Goal: Task Accomplishment & Management: Manage account settings

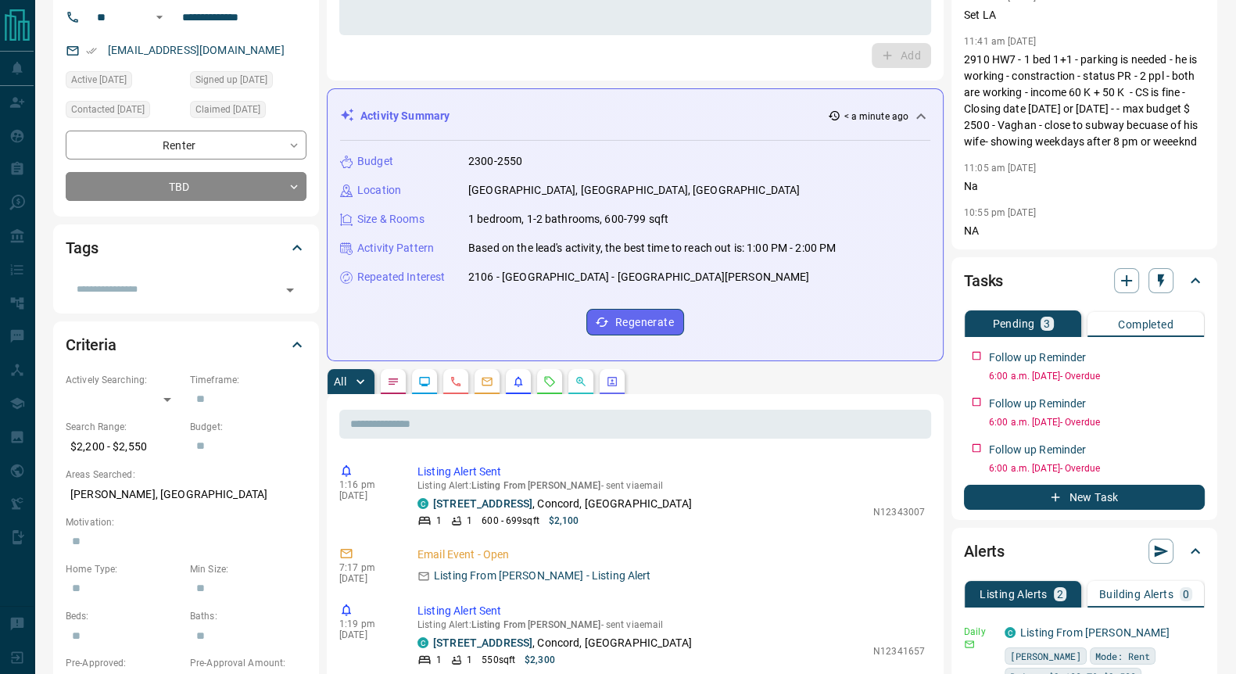
scroll to position [293, 0]
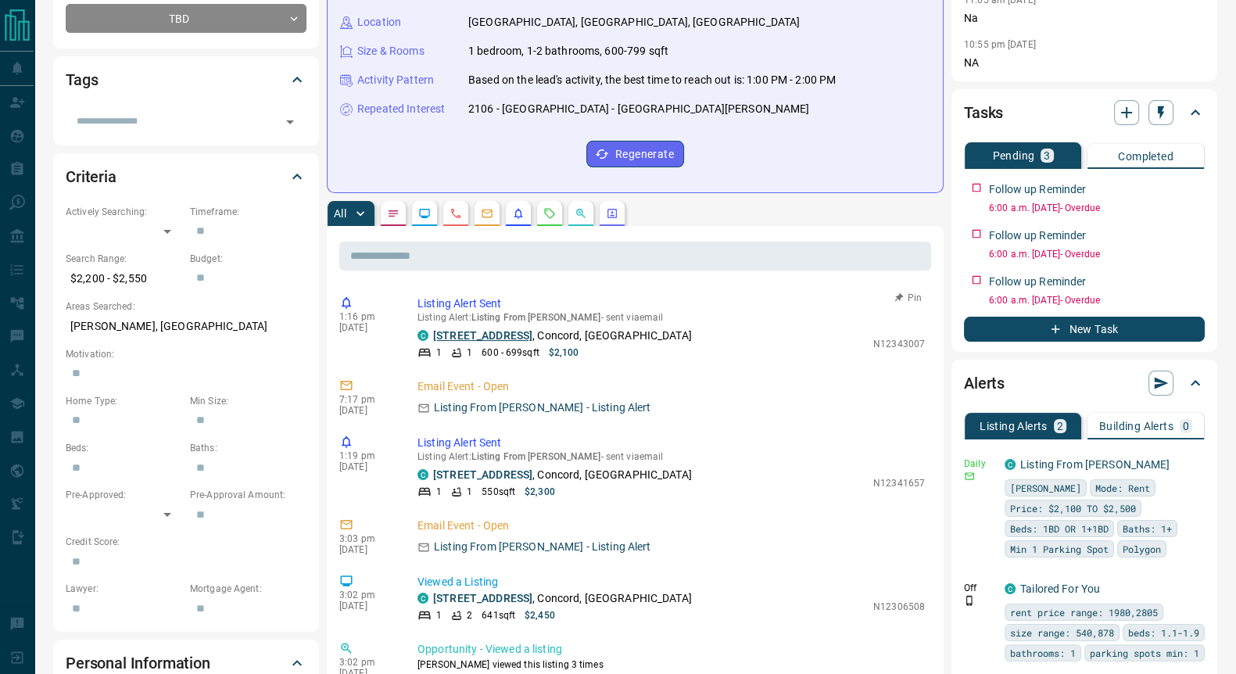
click at [473, 342] on link "[STREET_ADDRESS]" at bounding box center [482, 335] width 99 height 13
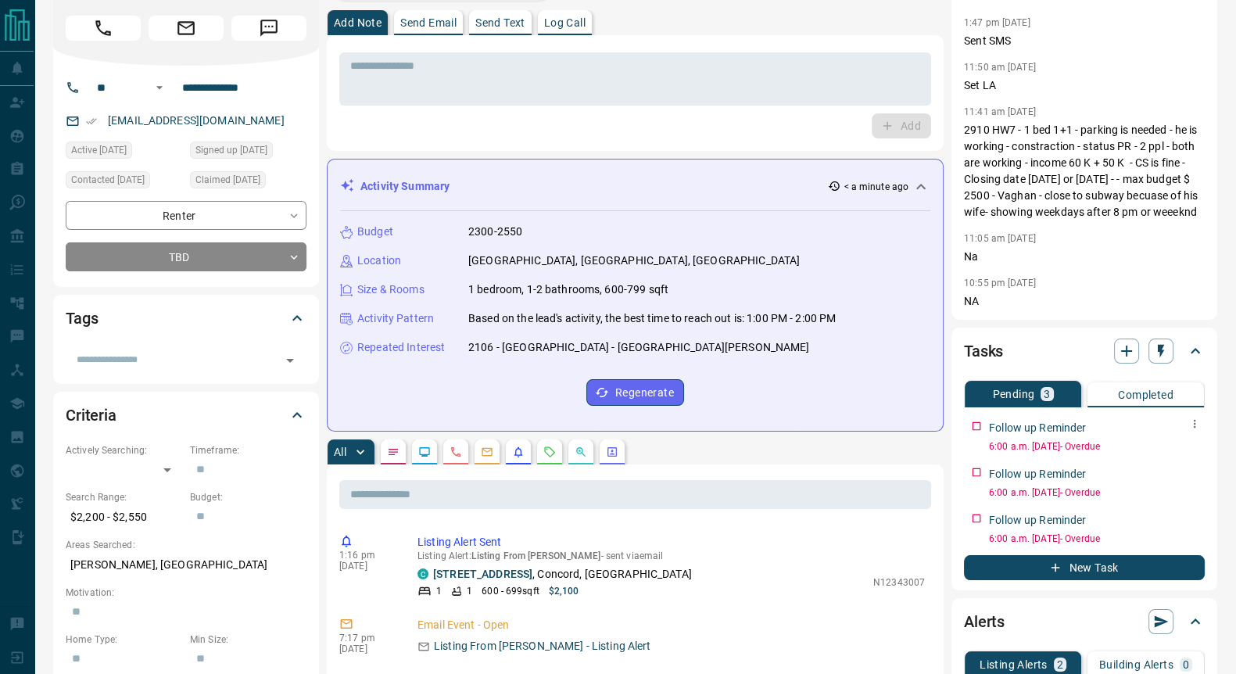
scroll to position [97, 0]
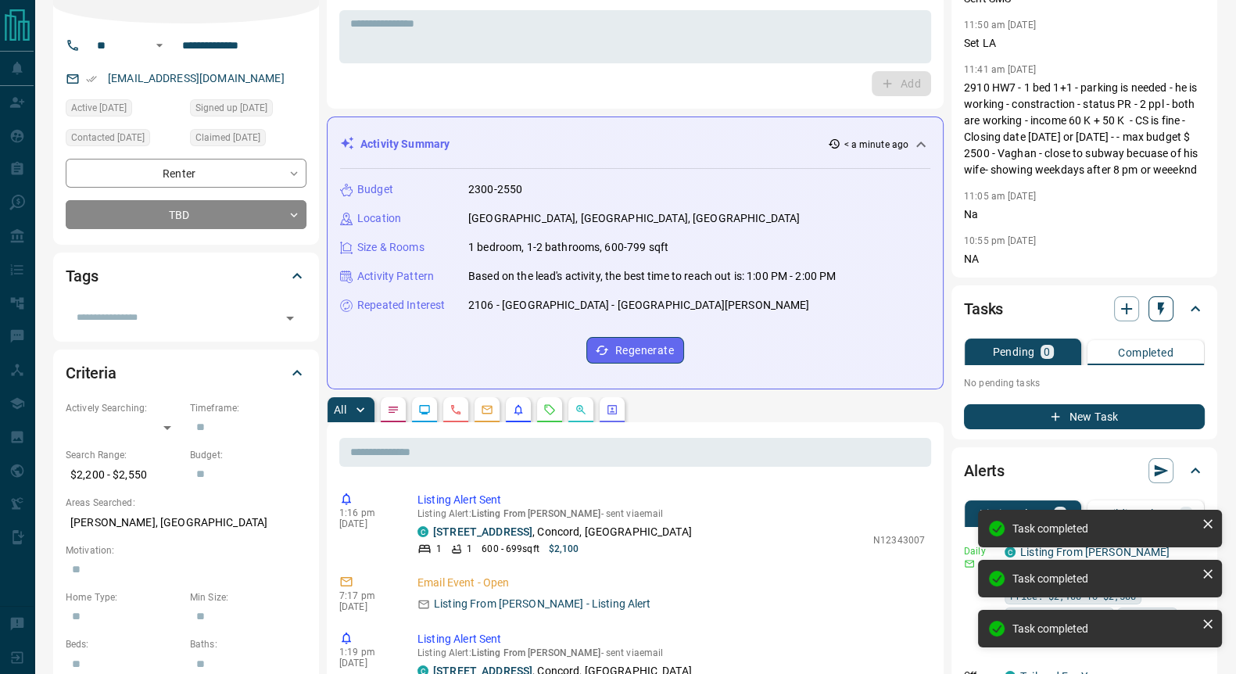
click at [1159, 316] on icon "button" at bounding box center [1161, 308] width 6 height 13
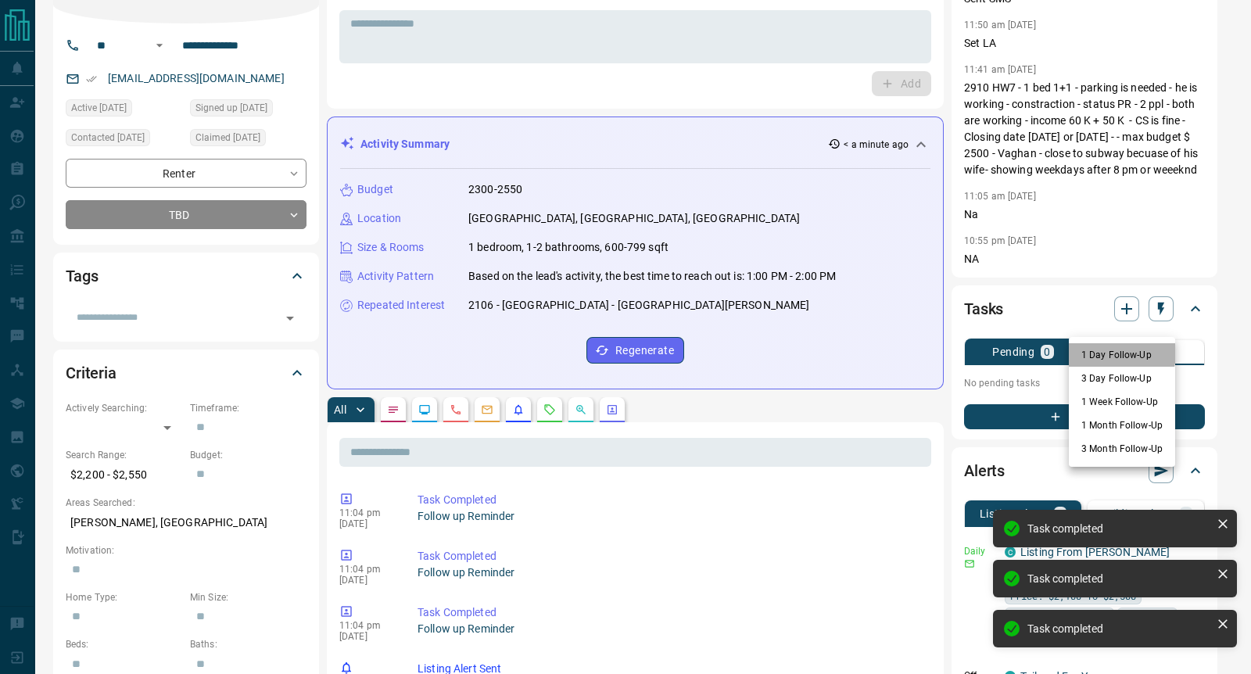
click at [1106, 352] on li "1 Day Follow-Up" at bounding box center [1121, 354] width 106 height 23
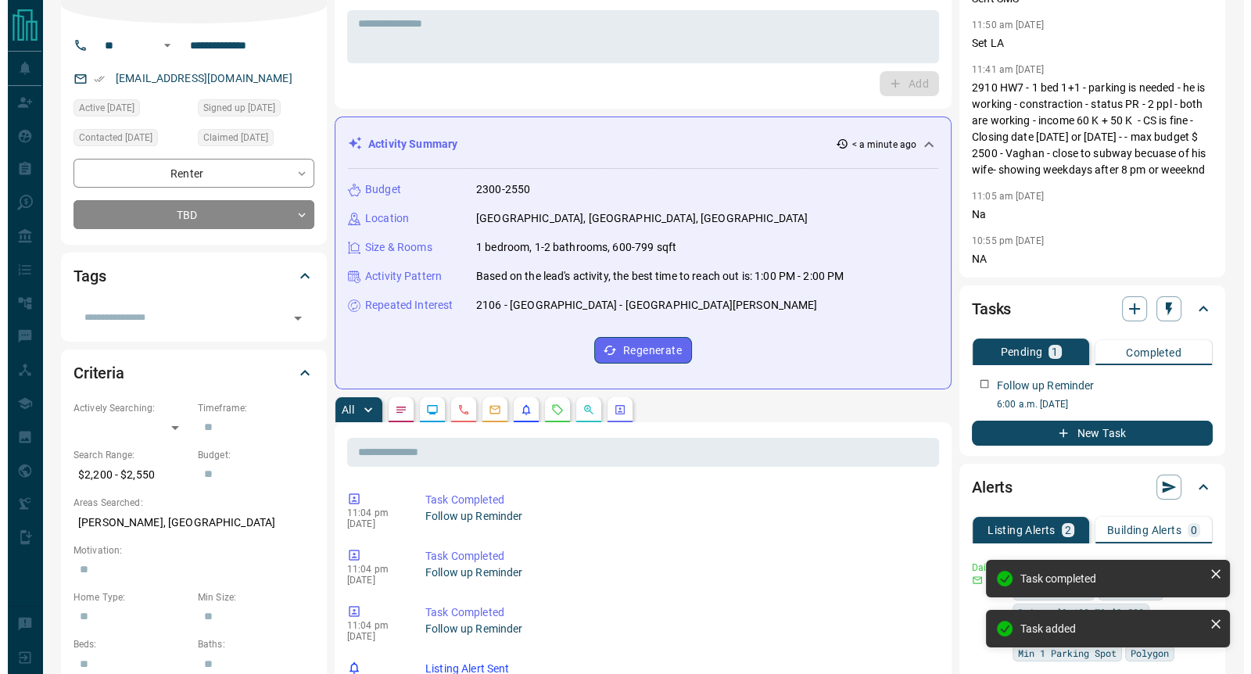
scroll to position [0, 0]
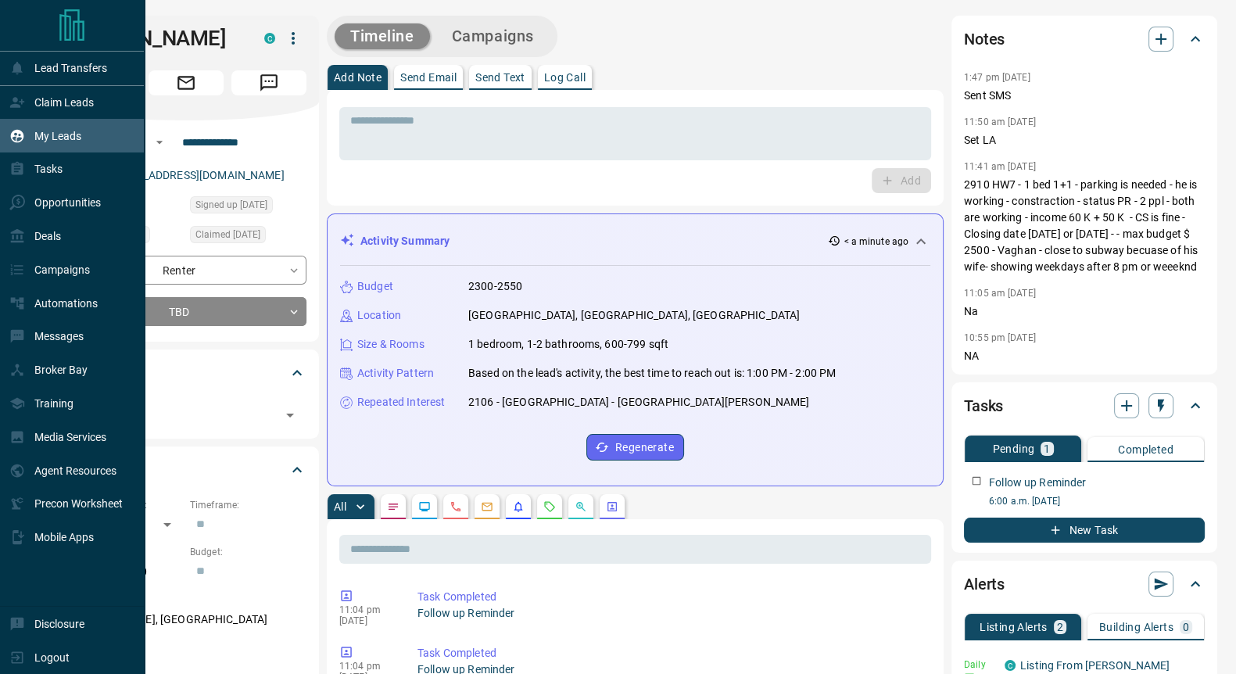
click at [56, 141] on p "My Leads" at bounding box center [57, 136] width 47 height 13
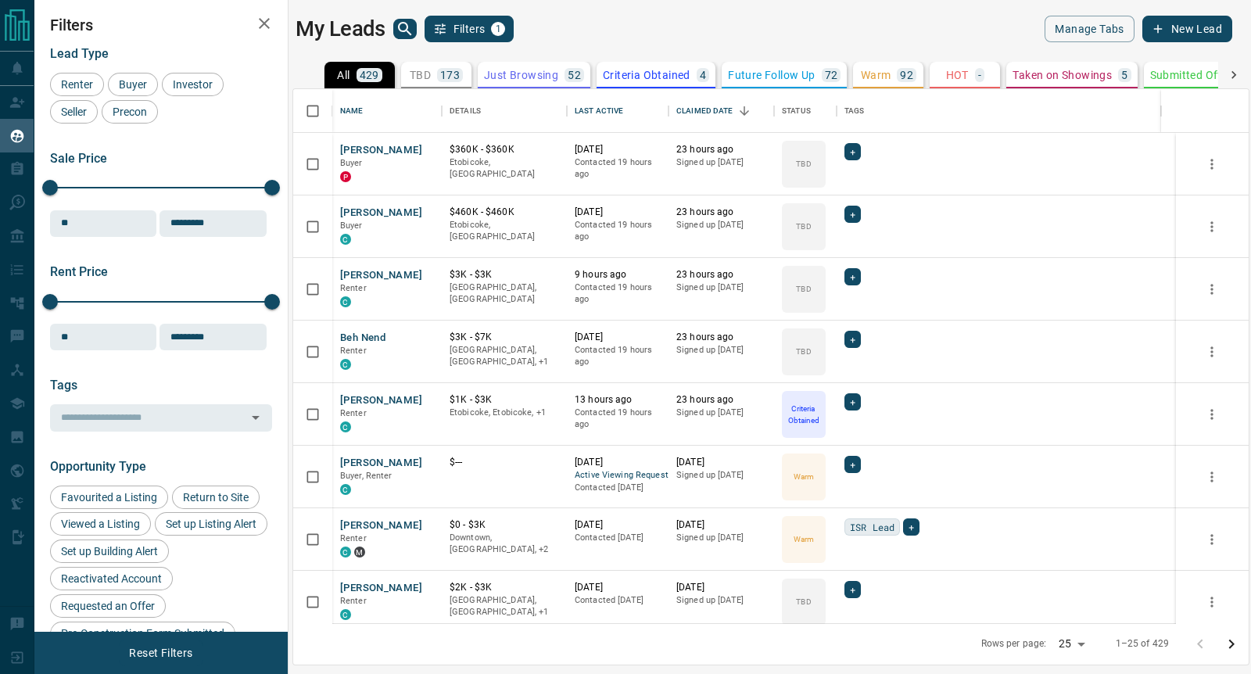
scroll to position [519, 940]
click at [610, 108] on div "Last Active" at bounding box center [598, 111] width 48 height 44
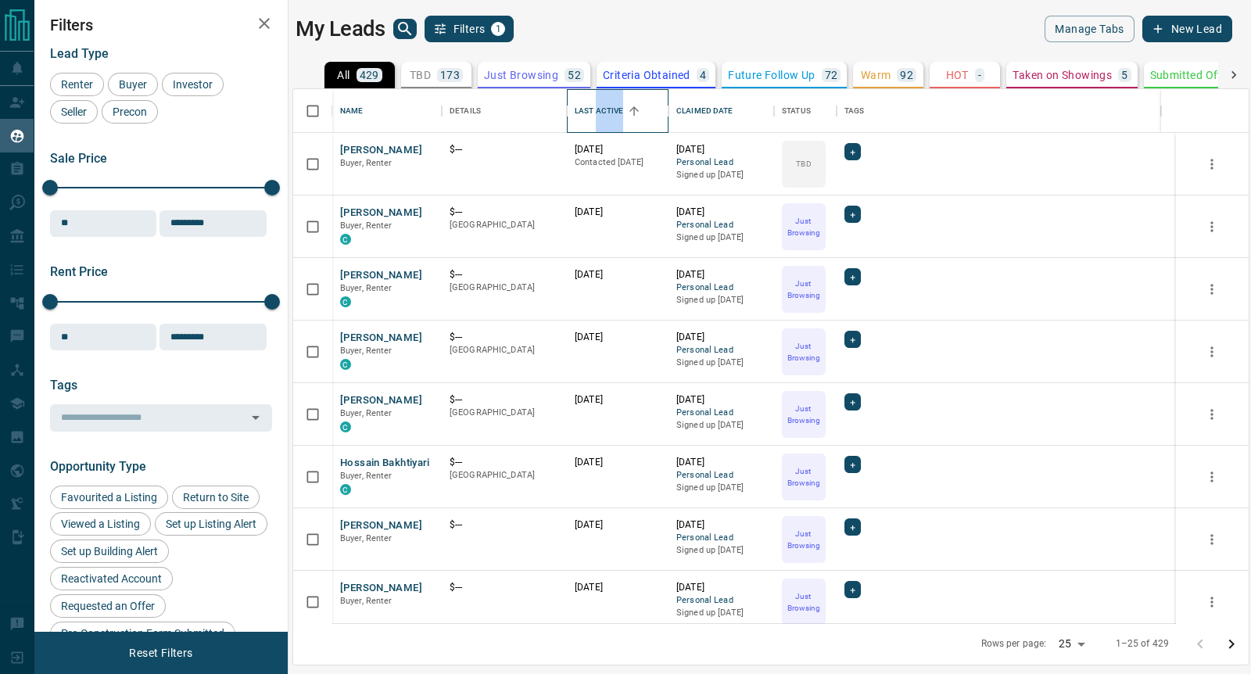
click at [616, 107] on div "Last Active" at bounding box center [598, 111] width 48 height 44
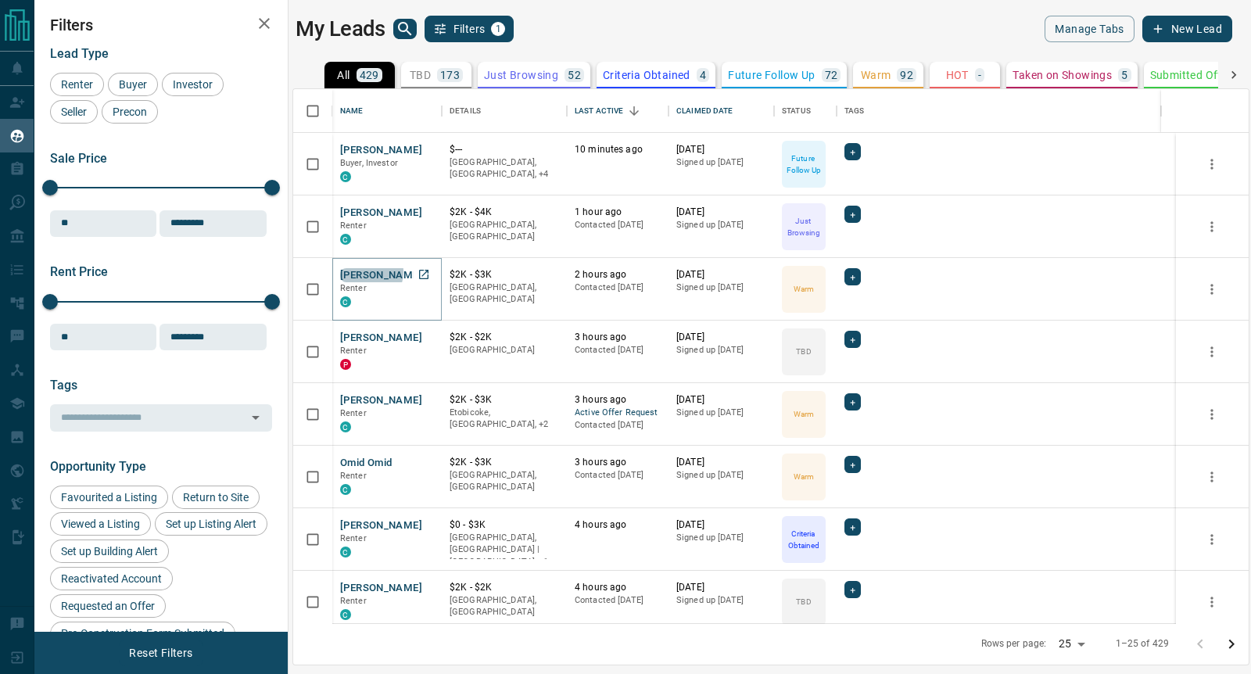
click at [365, 271] on button "[PERSON_NAME]" at bounding box center [381, 275] width 82 height 15
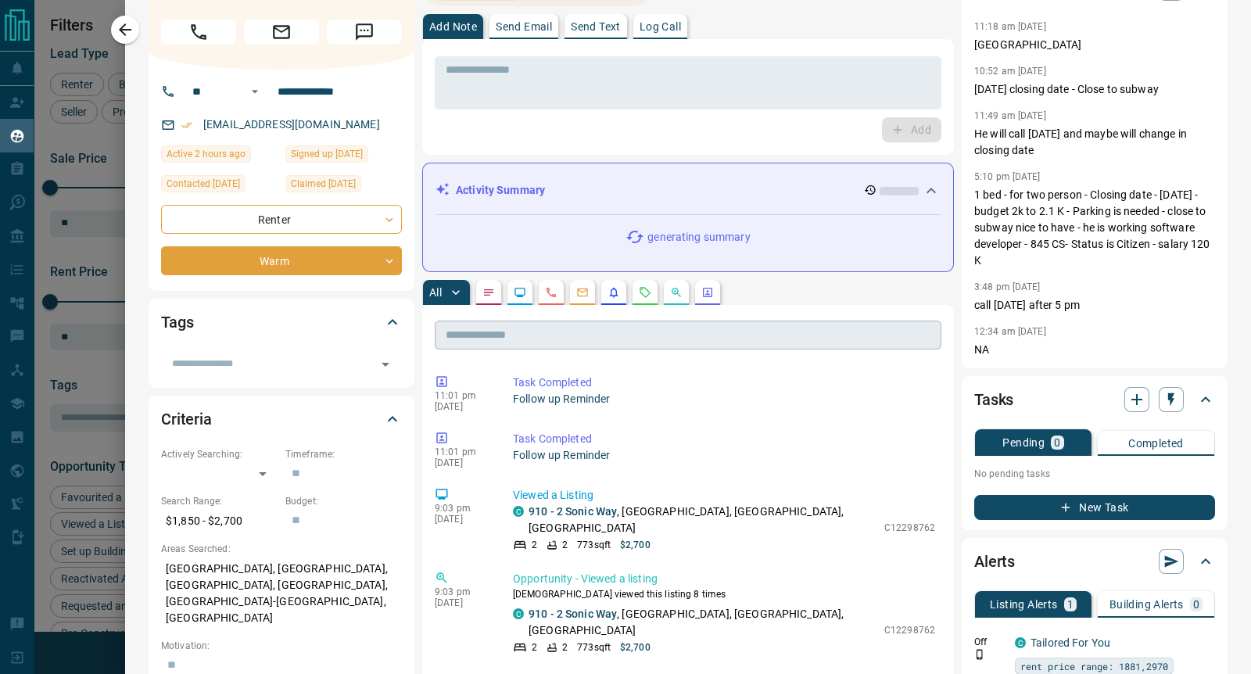
scroll to position [0, 0]
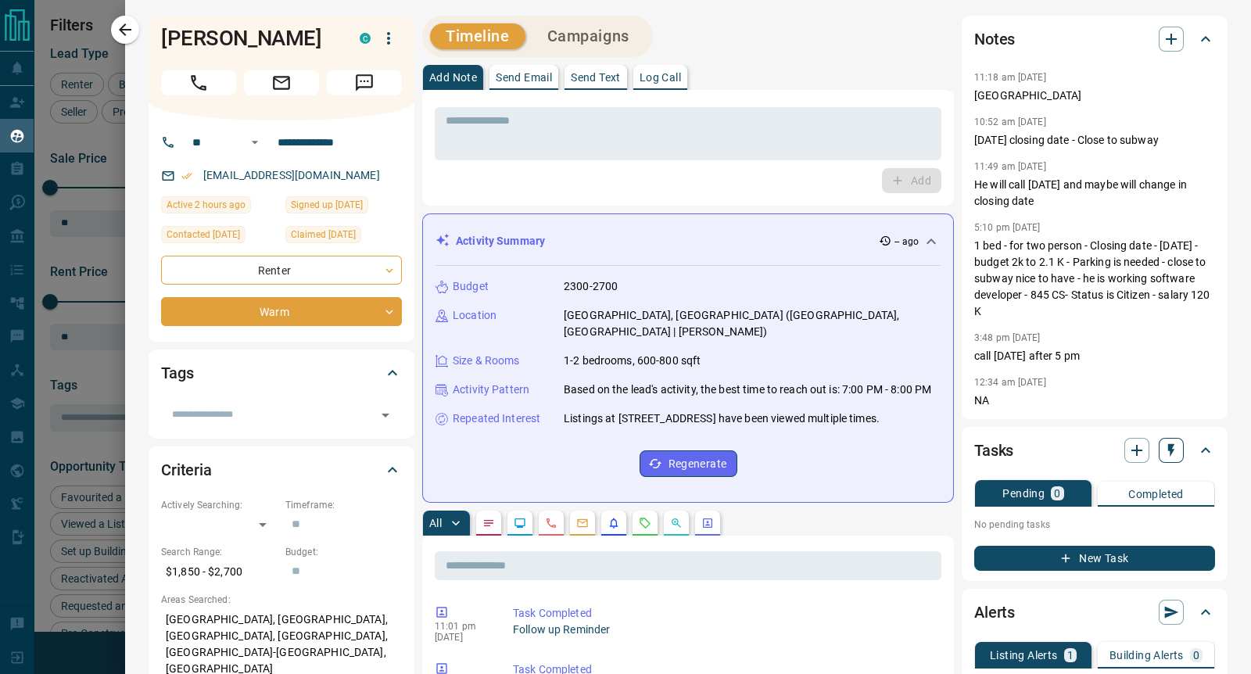
click at [1168, 447] on icon "button" at bounding box center [1171, 450] width 6 height 13
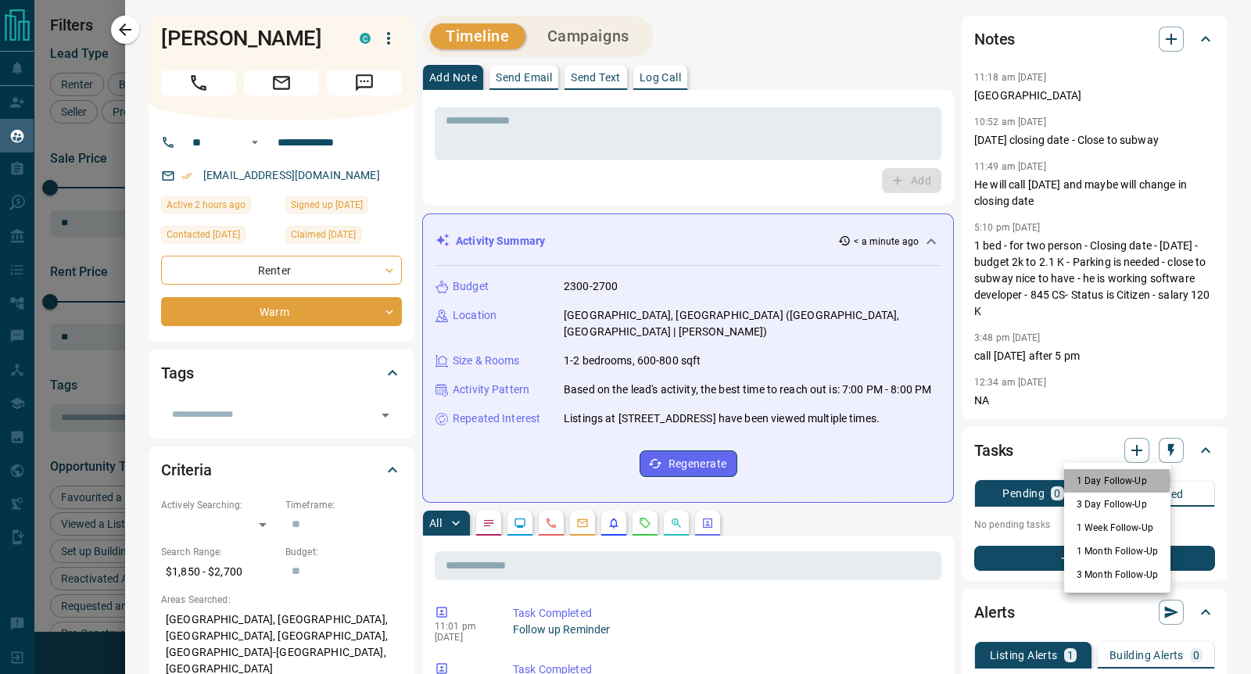
click at [1095, 481] on li "1 Day Follow-Up" at bounding box center [1117, 480] width 106 height 23
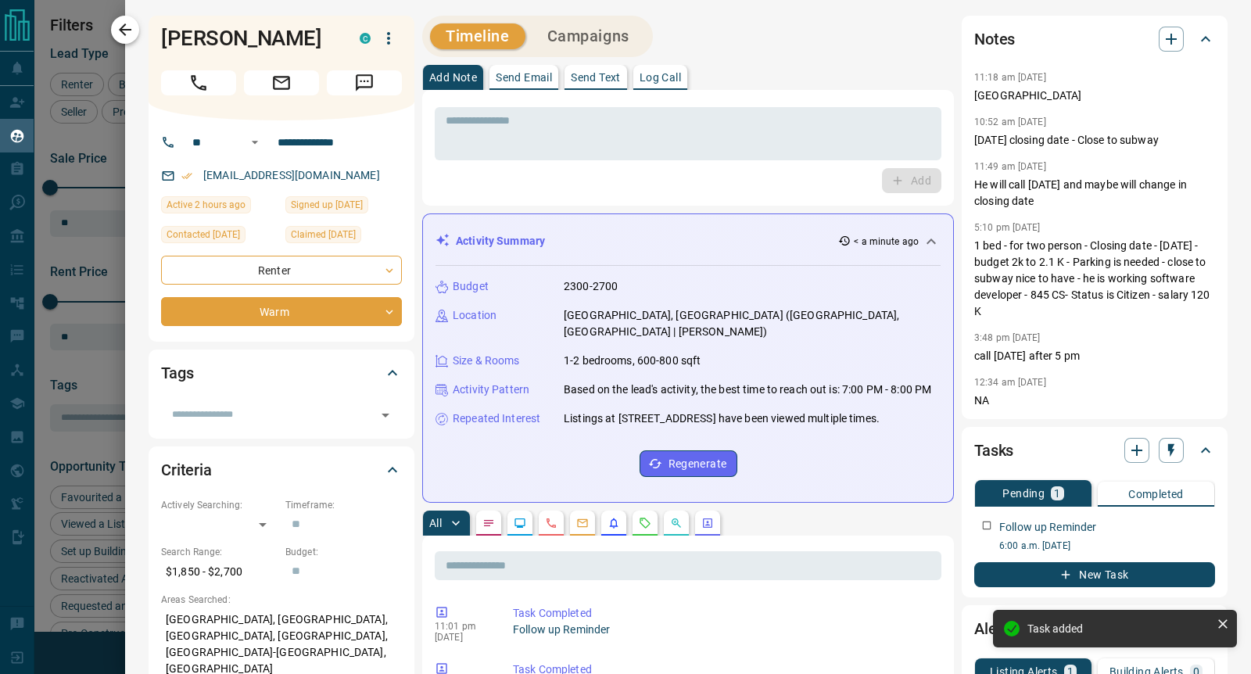
click at [118, 28] on icon "button" at bounding box center [125, 29] width 19 height 19
